Goal: Use online tool/utility: Utilize a website feature to perform a specific function

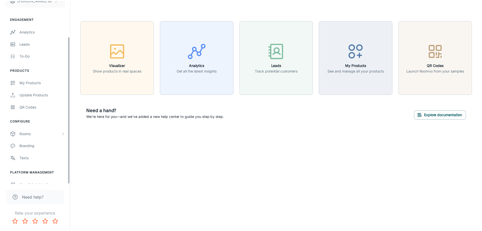
scroll to position [44, 0]
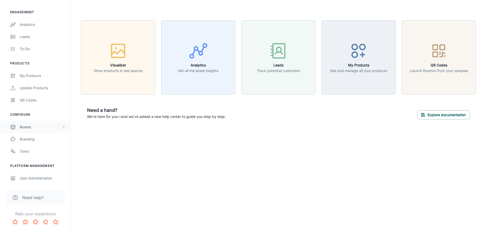
click at [39, 125] on div "Rooms" at bounding box center [41, 127] width 42 height 6
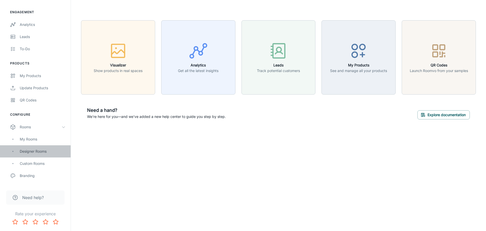
click at [36, 150] on div "Designer Rooms" at bounding box center [43, 151] width 46 height 6
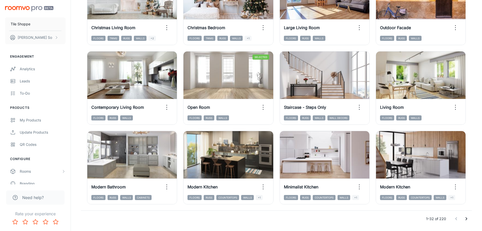
scroll to position [523, 0]
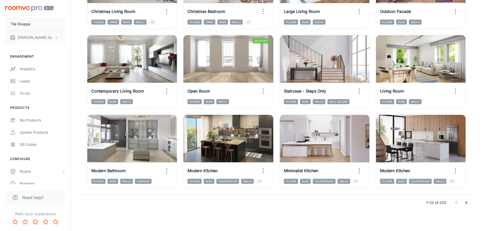
click at [465, 202] on icon "Go to next page" at bounding box center [467, 202] width 6 height 6
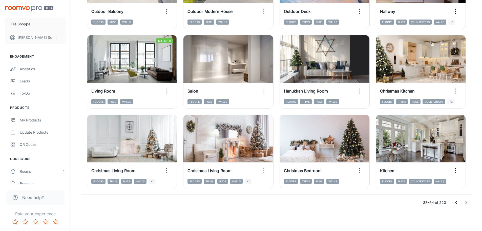
click at [466, 204] on icon "Go to next page" at bounding box center [467, 202] width 6 height 6
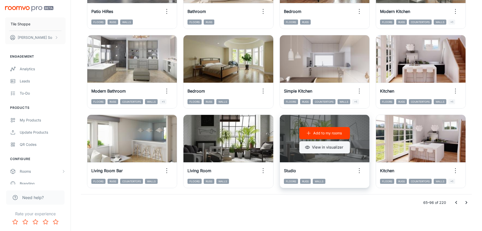
click at [343, 149] on button "View in visualizer" at bounding box center [324, 147] width 51 height 12
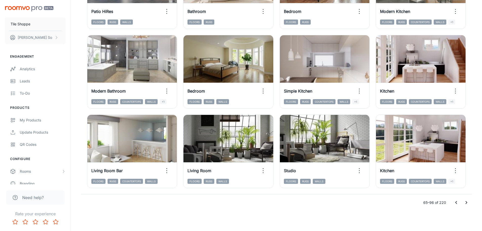
click at [466, 201] on icon "Go to next page" at bounding box center [467, 202] width 6 height 6
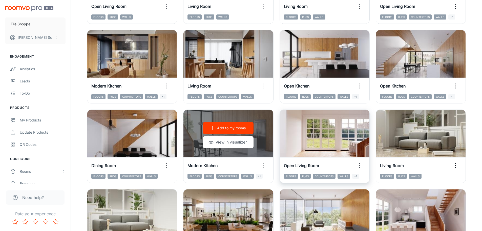
scroll to position [337, 0]
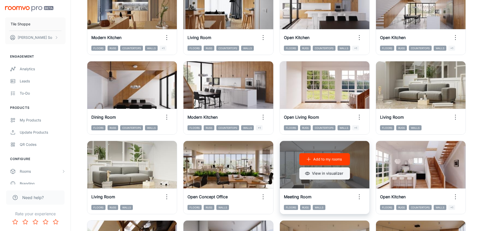
click at [338, 174] on button "View in visualizer" at bounding box center [324, 173] width 51 height 12
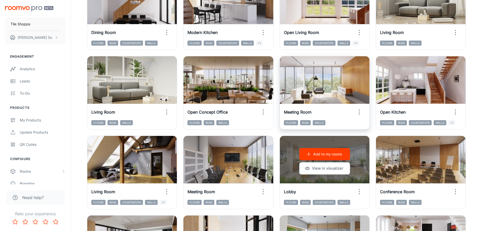
scroll to position [506, 0]
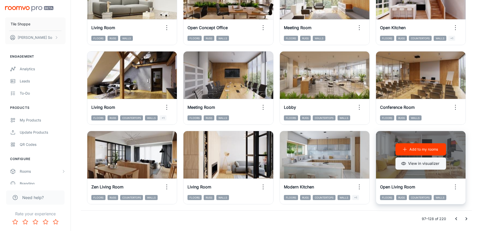
click at [432, 163] on button "View in visualizer" at bounding box center [421, 163] width 51 height 12
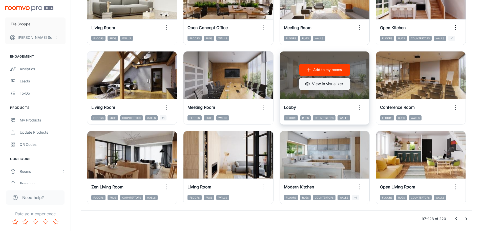
click at [318, 86] on button "View in visualizer" at bounding box center [324, 84] width 51 height 12
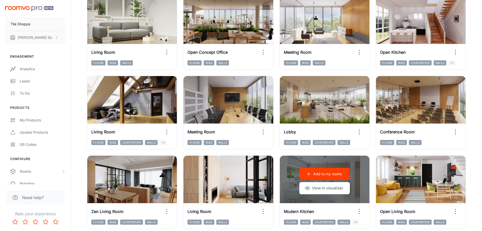
scroll to position [523, 0]
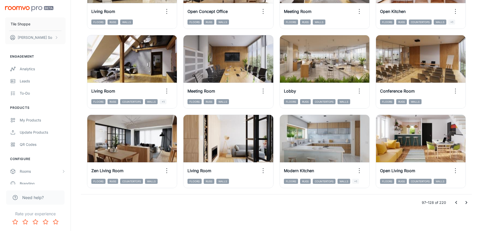
click at [467, 205] on button "Go to next page" at bounding box center [466, 202] width 10 height 10
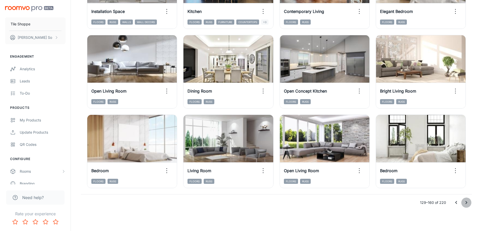
click at [466, 199] on icon "Go to next page" at bounding box center [467, 202] width 6 height 6
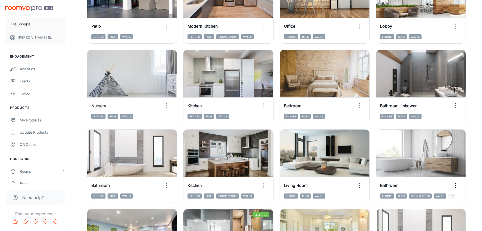
scroll to position [185, 0]
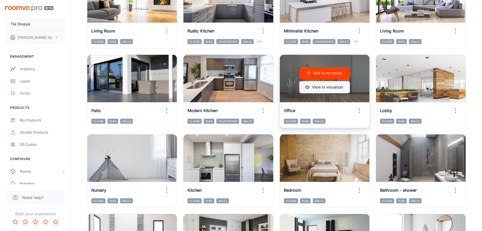
click at [313, 88] on button "View in visualizer" at bounding box center [324, 87] width 51 height 12
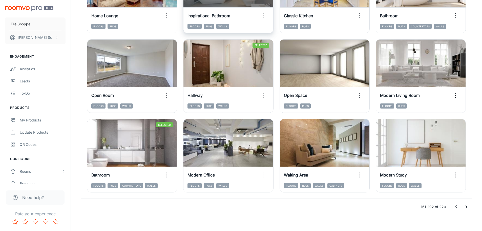
scroll to position [523, 0]
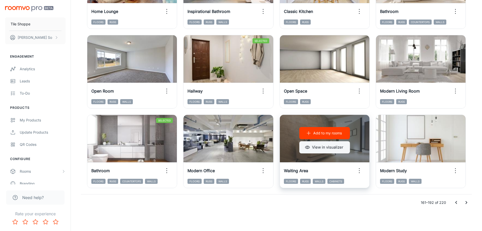
click at [323, 148] on button "View in visualizer" at bounding box center [324, 147] width 51 height 12
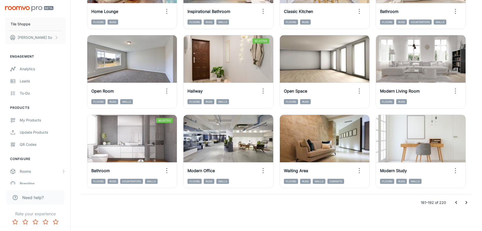
click at [463, 204] on button "Go to next page" at bounding box center [466, 202] width 10 height 10
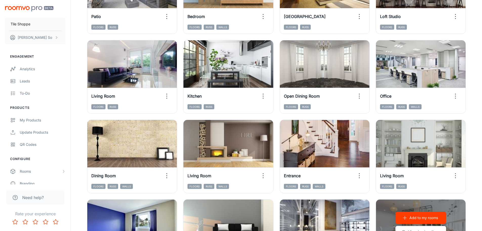
scroll to position [274, 0]
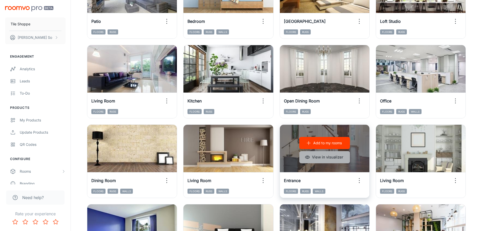
click at [301, 151] on button "View in visualizer" at bounding box center [324, 157] width 51 height 12
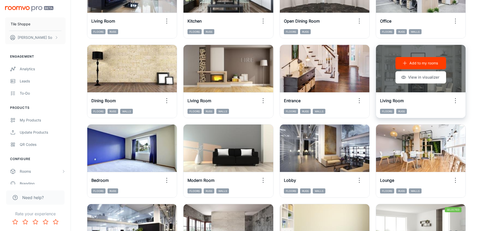
scroll to position [359, 0]
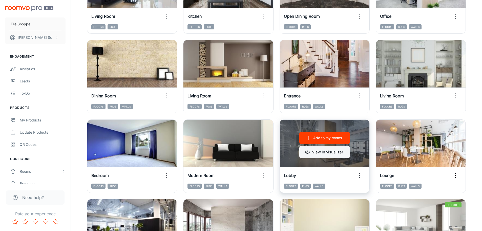
click at [329, 152] on button "View in visualizer" at bounding box center [324, 152] width 51 height 12
